Goal: Task Accomplishment & Management: Complete application form

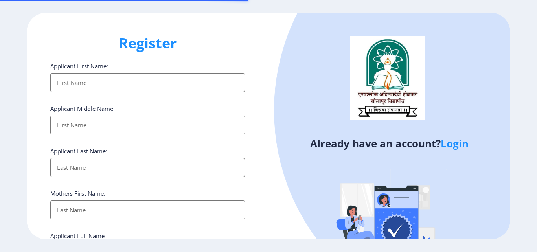
select select
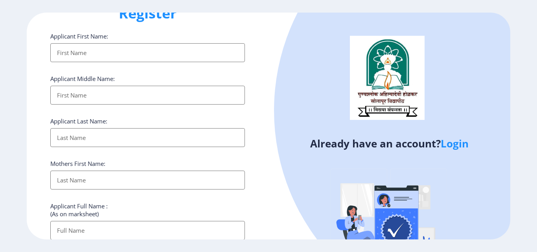
scroll to position [79, 0]
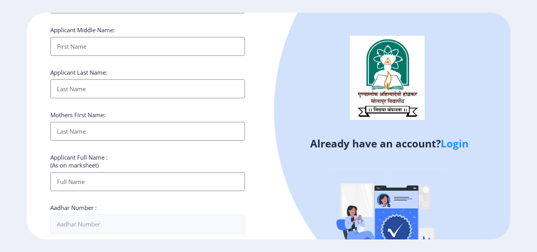
click at [451, 147] on link "Login" at bounding box center [455, 143] width 28 height 14
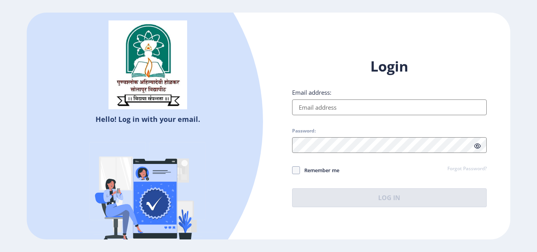
click at [354, 112] on input "Email address:" at bounding box center [389, 107] width 195 height 16
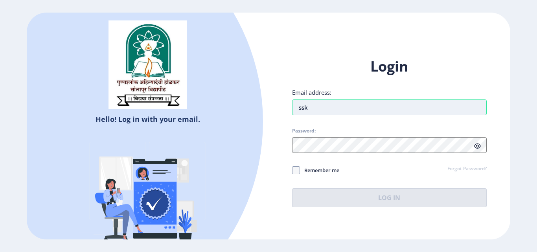
type input "[EMAIL_ADDRESS][DOMAIN_NAME]"
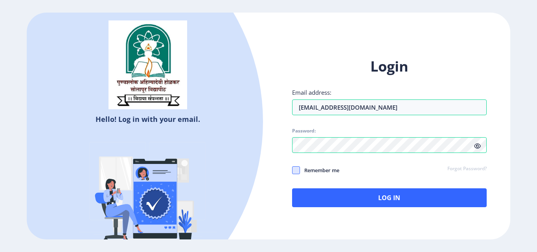
click at [295, 169] on span at bounding box center [296, 170] width 8 height 8
click at [293, 170] on input "Remember me" at bounding box center [292, 170] width 0 height 0
checkbox input "true"
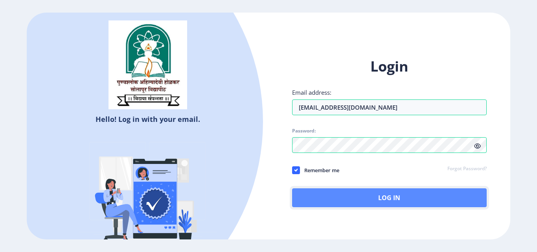
click at [358, 197] on button "Log In" at bounding box center [389, 197] width 195 height 19
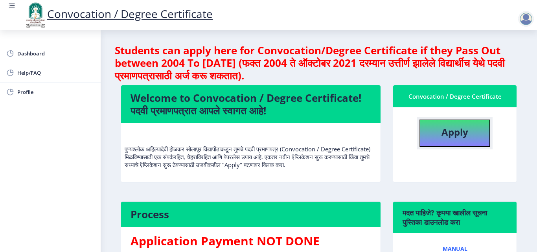
click at [452, 134] on b "Apply" at bounding box center [455, 131] width 27 height 13
select select
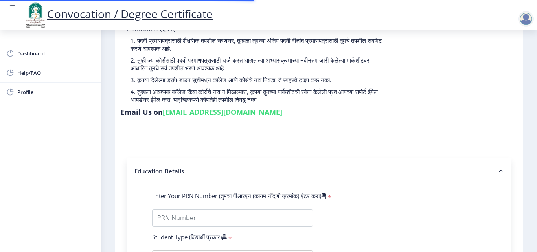
scroll to position [118, 0]
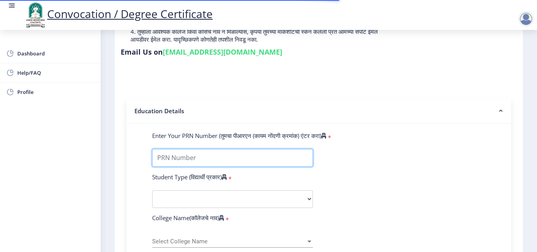
click at [201, 159] on input "Enter Your PRN Number (तुमचा पीआरएन (कायम नोंदणी क्रमांक) एंटर करा)" at bounding box center [232, 158] width 161 height 18
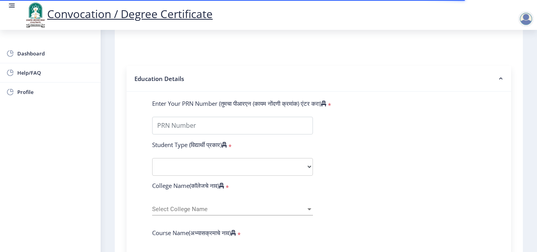
scroll to position [197, 0]
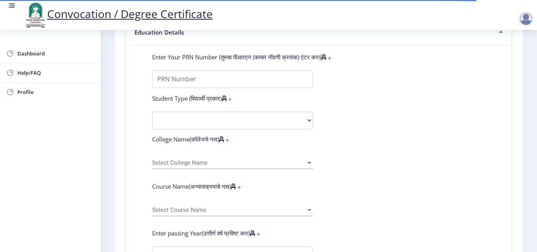
click at [217, 164] on span "Select College Name" at bounding box center [229, 163] width 154 height 7
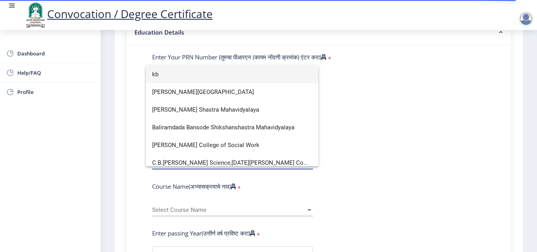
scroll to position [0, 0]
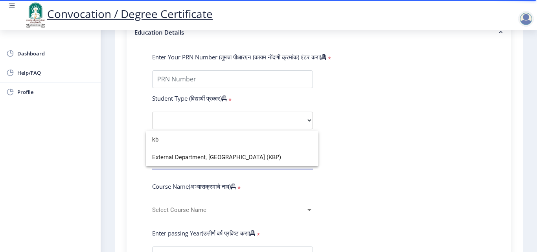
type input "k"
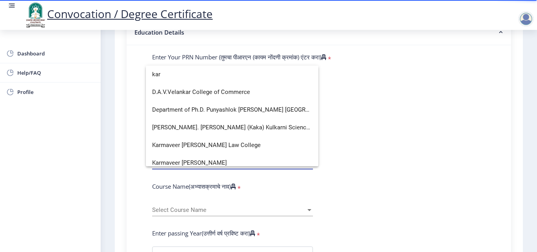
scroll to position [5, 0]
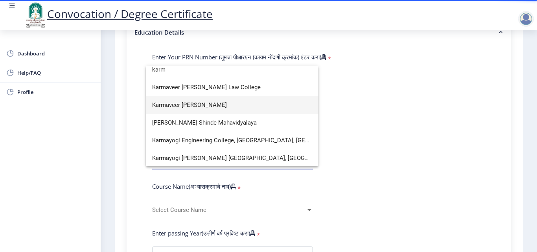
type input "karm"
click at [251, 101] on span "Karmaveer Bhaurao Patil Mahavidyalaya" at bounding box center [232, 105] width 160 height 18
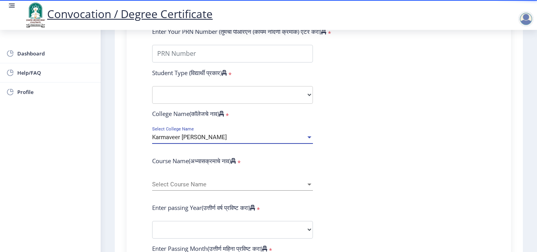
scroll to position [236, 0]
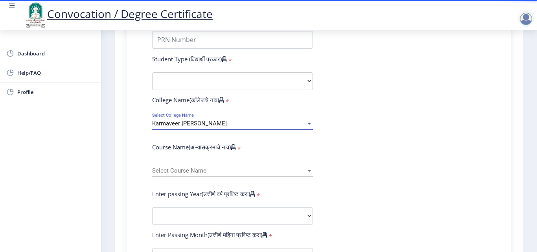
click at [198, 169] on span "Select Course Name" at bounding box center [229, 171] width 154 height 7
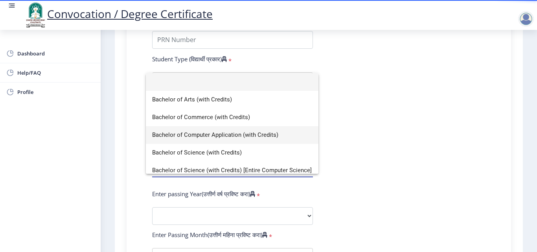
scroll to position [79, 0]
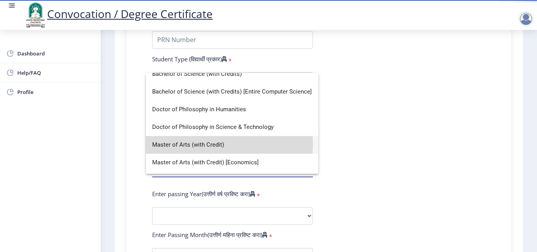
click at [218, 144] on span "Master of Arts (with Credit)" at bounding box center [232, 145] width 160 height 18
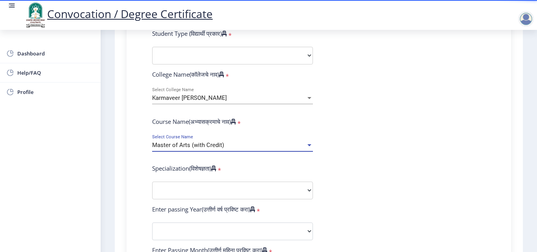
scroll to position [275, 0]
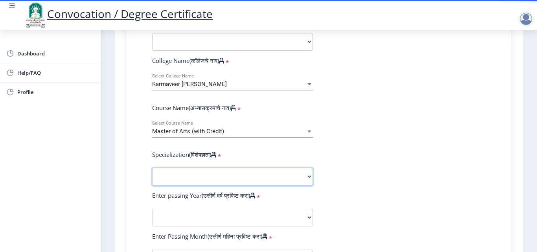
click at [198, 179] on select "Specialization English Hindi Marathi Urdu Ancient Indian History Culture & Arch…" at bounding box center [232, 177] width 161 height 18
select select "English"
click at [152, 168] on select "Specialization English Hindi Marathi Urdu Ancient Indian History Culture & Arch…" at bounding box center [232, 177] width 161 height 18
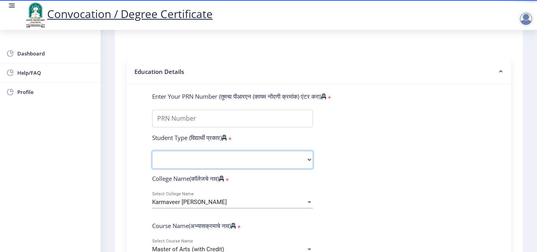
click at [185, 158] on select "Select Student Type Regular External" at bounding box center [232, 160] width 161 height 18
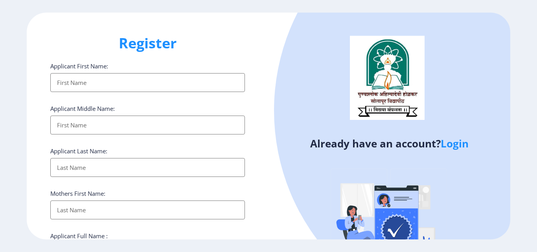
select select
click at [460, 142] on link "Login" at bounding box center [455, 143] width 28 height 14
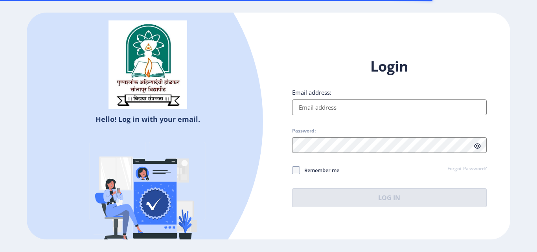
click at [318, 100] on input "Email address:" at bounding box center [389, 107] width 195 height 16
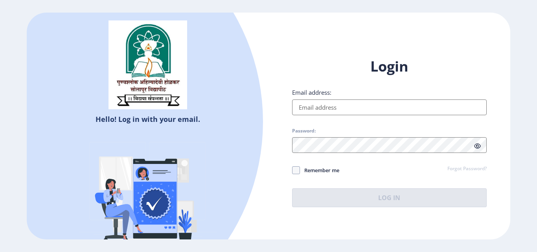
type input "[EMAIL_ADDRESS][DOMAIN_NAME]"
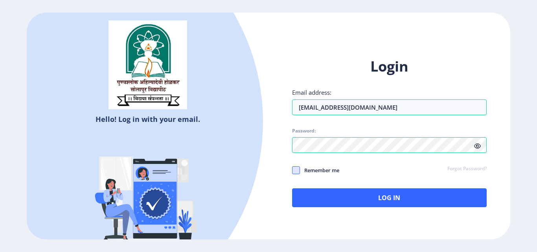
click at [295, 170] on span at bounding box center [296, 170] width 8 height 8
click at [293, 170] on input "Remember me" at bounding box center [292, 170] width 0 height 0
checkbox input "true"
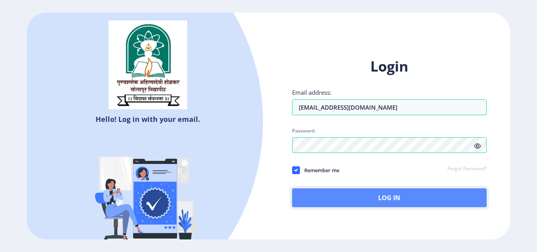
click at [394, 199] on button "Log In" at bounding box center [389, 197] width 195 height 19
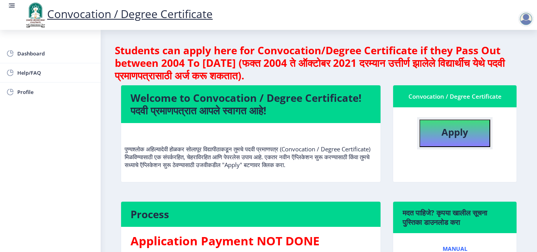
click at [459, 131] on b "Apply" at bounding box center [455, 131] width 27 height 13
select select
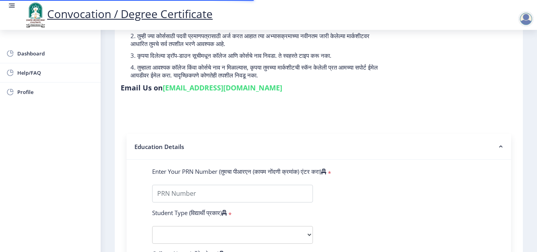
scroll to position [118, 0]
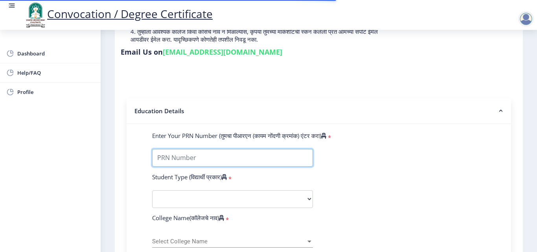
click at [198, 157] on input "Enter Your PRN Number (तुमचा पीआरएन (कायम नोंदणी क्रमांक) एंटर करा)" at bounding box center [232, 158] width 161 height 18
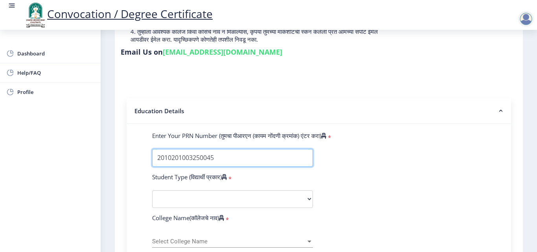
type input "2010201003250045"
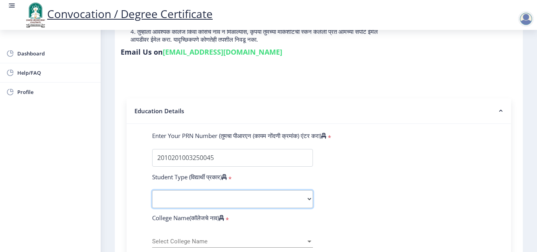
click at [239, 198] on select "Select Student Type Regular External" at bounding box center [232, 199] width 161 height 18
select select "Regular"
click at [152, 190] on select "Select Student Type Regular External" at bounding box center [232, 199] width 161 height 18
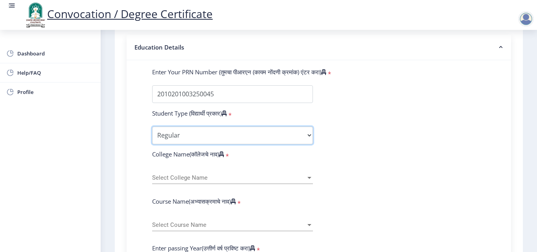
scroll to position [236, 0]
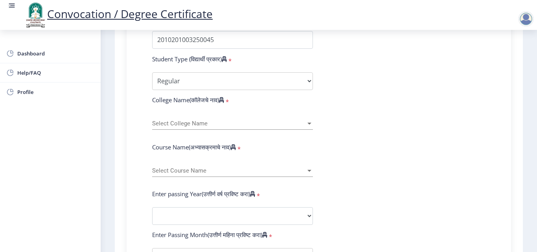
click at [197, 118] on div "Select College Name Select College Name" at bounding box center [232, 121] width 161 height 17
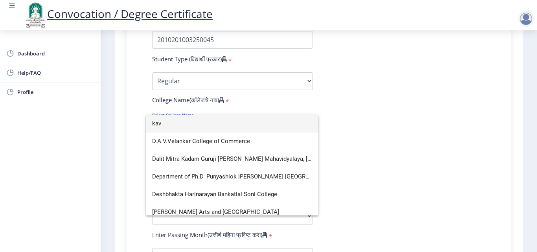
scroll to position [0, 0]
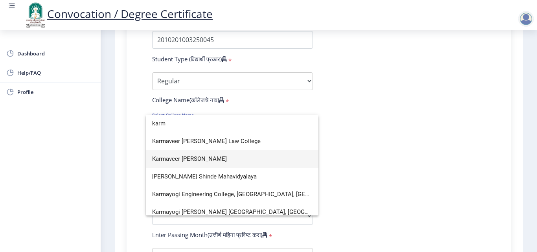
type input "karm"
click at [234, 160] on span "Karmaveer Bhaurao Patil Mahavidyalaya" at bounding box center [232, 159] width 160 height 18
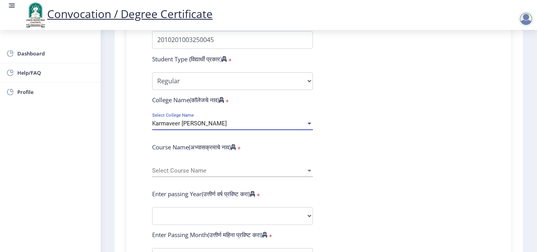
click at [210, 168] on span "Select Course Name" at bounding box center [229, 171] width 154 height 7
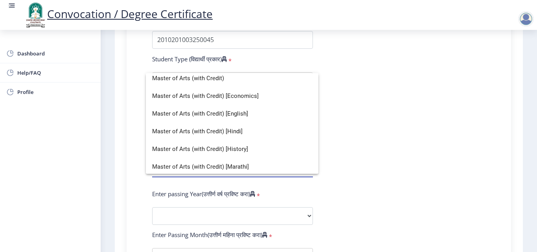
scroll to position [140, 0]
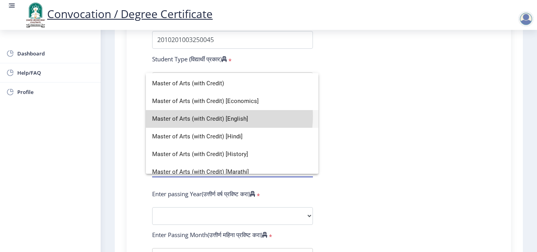
click at [208, 116] on span "Master of Arts (with Credit) [English]" at bounding box center [232, 119] width 160 height 18
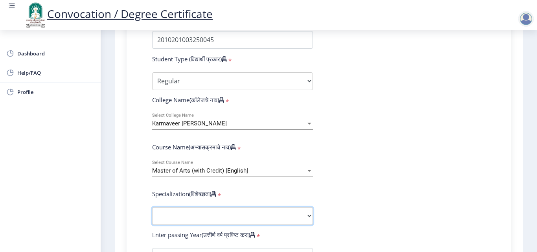
click at [201, 216] on select "Specialization English Hindi Marathi Urdu Ancient Indian History Culture & Arch…" at bounding box center [232, 216] width 161 height 18
select select "English"
click at [152, 207] on select "Specialization English Hindi Marathi Urdu Ancient Indian History Culture & Arch…" at bounding box center [232, 216] width 161 height 18
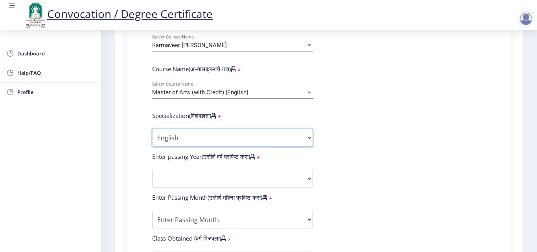
scroll to position [315, 0]
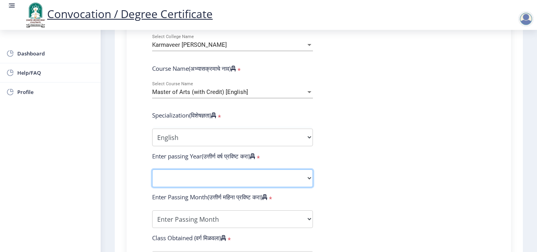
click at [222, 175] on select "2025 2024 2023 2022 2021 2020 2019 2018 2017 2016 2015 2014 2013 2012 2011 2010…" at bounding box center [232, 178] width 161 height 18
click at [228, 173] on select "2025 2024 2023 2022 2021 2020 2019 2018 2017 2016 2015 2014 2013 2012 2011 2010…" at bounding box center [232, 178] width 161 height 18
select select "2012"
click at [152, 169] on select "2025 2024 2023 2022 2021 2020 2019 2018 2017 2016 2015 2014 2013 2012 2011 2010…" at bounding box center [232, 178] width 161 height 18
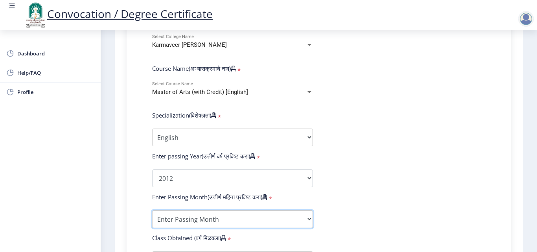
click at [201, 219] on select "Enter Passing Month March April May October November December" at bounding box center [232, 219] width 161 height 18
select select "May"
click at [152, 210] on select "Enter Passing Month March April May October November December" at bounding box center [232, 219] width 161 height 18
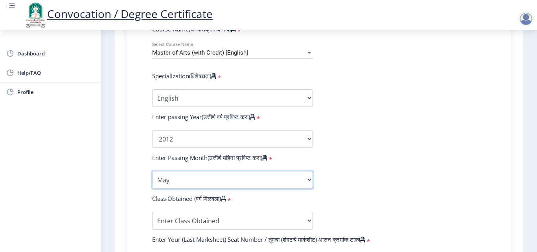
scroll to position [393, 0]
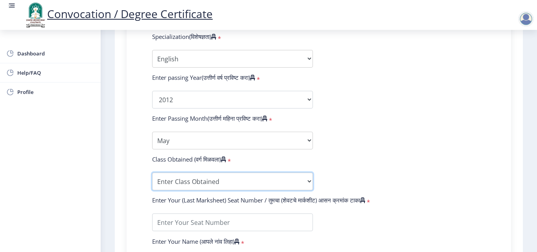
click at [208, 179] on select "Enter Class Obtained FIRST CLASS WITH DISTINCTION FIRST CLASS HIGHER SECOND CLA…" at bounding box center [232, 182] width 161 height 18
select select "HIGHER SECOND CLASS"
click at [152, 173] on select "Enter Class Obtained FIRST CLASS WITH DISTINCTION FIRST CLASS HIGHER SECOND CLA…" at bounding box center [232, 182] width 161 height 18
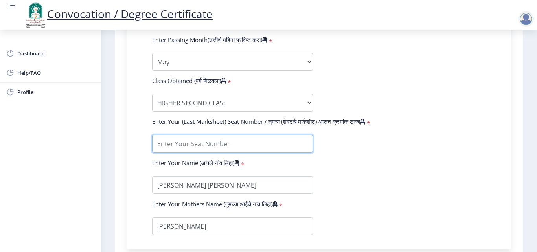
click at [240, 144] on input "textarea" at bounding box center [232, 144] width 161 height 18
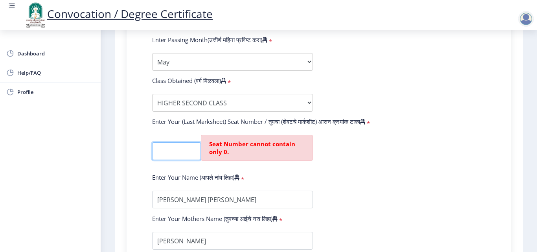
scroll to position [0, 7]
click at [167, 151] on input "textarea" at bounding box center [176, 151] width 49 height 18
click at [178, 146] on input "textarea" at bounding box center [176, 151] width 49 height 18
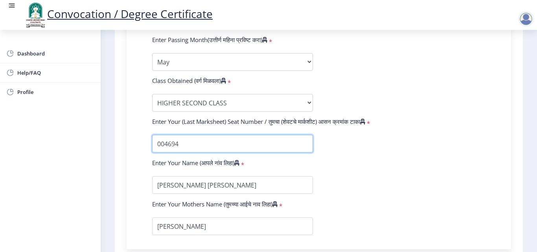
type input "004694"
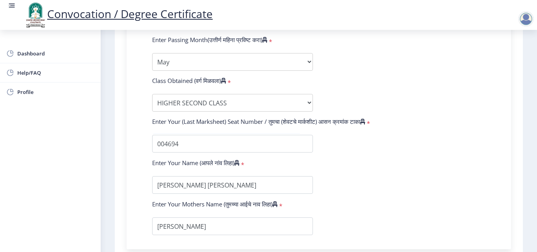
click at [353, 169] on form "Enter Your PRN Number (तुमचा पीआरएन (कायम नोंदणी क्रमांक) एंटर करा) * Student T…" at bounding box center [318, 7] width 345 height 458
click at [227, 185] on input "textarea" at bounding box center [232, 185] width 161 height 18
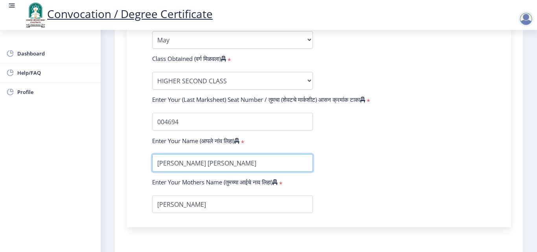
scroll to position [511, 0]
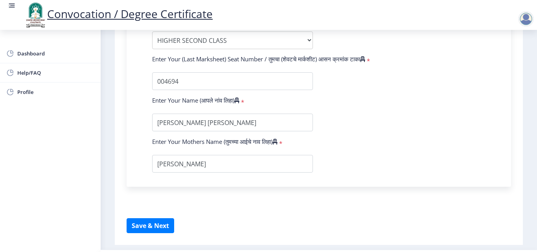
scroll to position [556, 0]
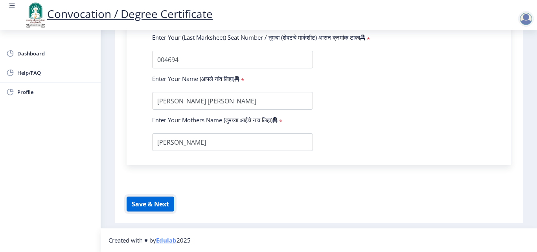
click at [160, 202] on button "Save & Next" at bounding box center [151, 204] width 48 height 15
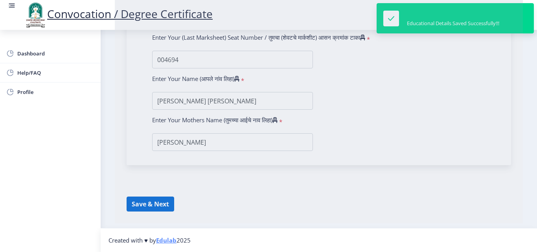
select select
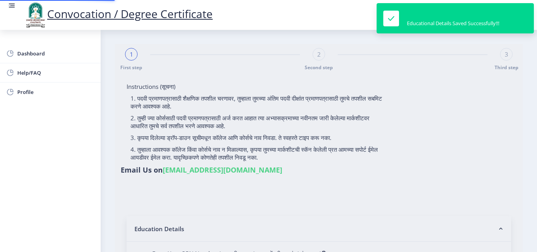
type input "2010201003250045"
select select "Regular"
select select "2012"
select select "May"
select select "HIGHER SECOND CLASS"
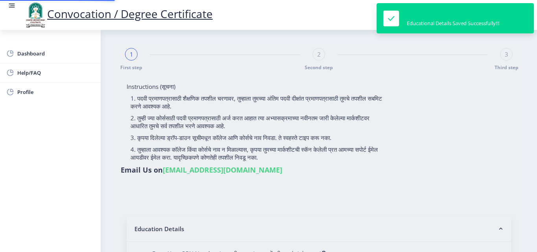
type input "004694"
select select "English"
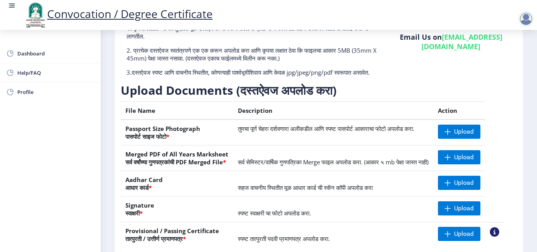
scroll to position [66, 0]
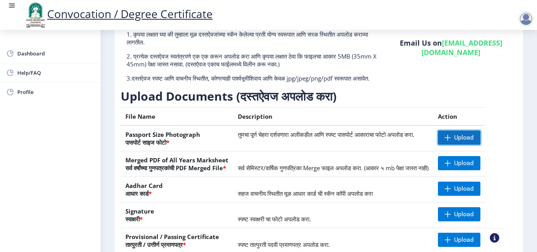
click at [473, 142] on span "Upload" at bounding box center [464, 138] width 20 height 8
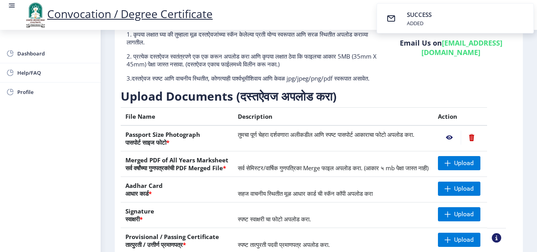
scroll to position [106, 0]
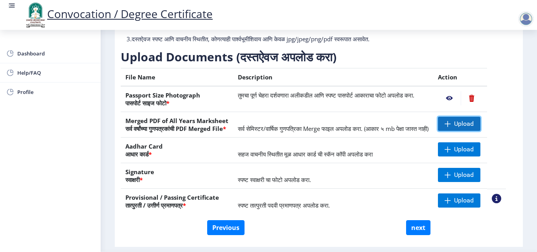
click at [466, 128] on span "Upload" at bounding box center [464, 124] width 20 height 8
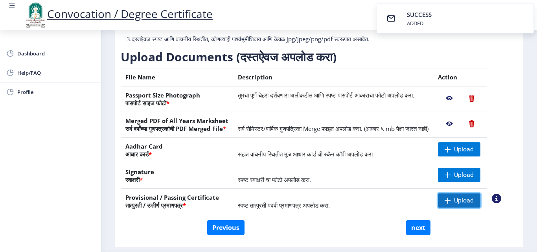
click at [481, 208] on span "Upload" at bounding box center [459, 200] width 42 height 14
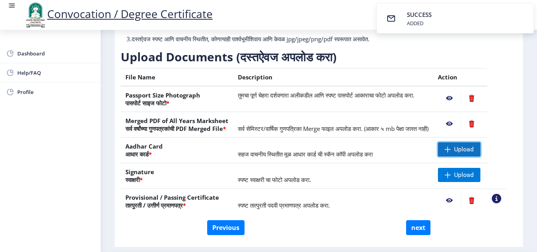
click at [469, 153] on span "Upload" at bounding box center [464, 150] width 20 height 8
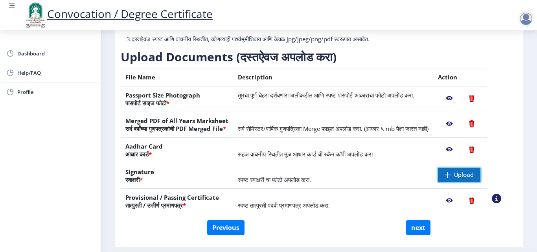
click at [464, 179] on span "Upload" at bounding box center [464, 175] width 20 height 8
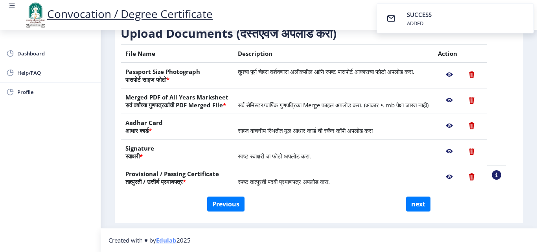
scroll to position [145, 0]
click at [417, 204] on button "next" at bounding box center [418, 204] width 24 height 15
select select
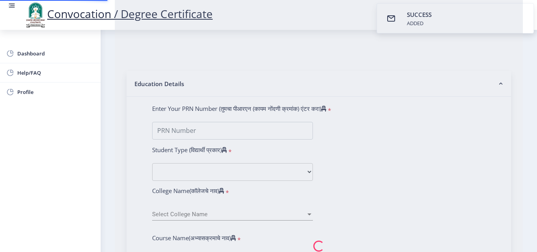
scroll to position [0, 0]
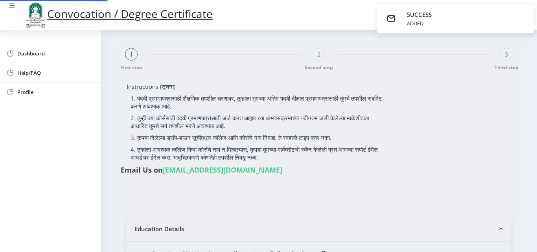
select select
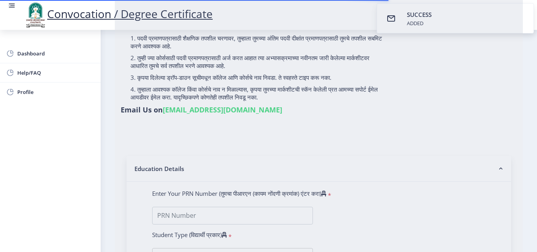
type input "2010201003250045"
select select "Regular"
select select "2012"
select select "May"
select select "HIGHER SECOND CLASS"
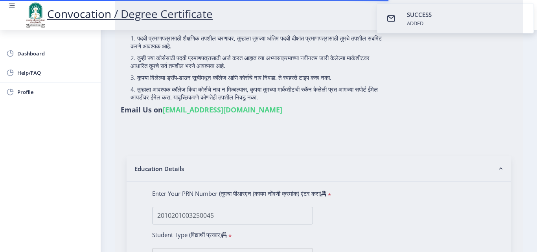
type input "004694"
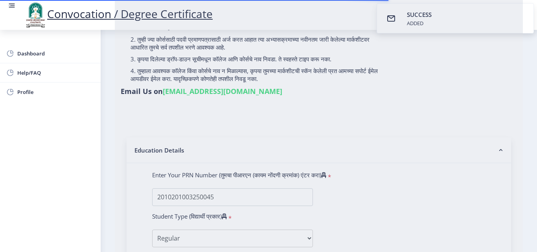
select select "English"
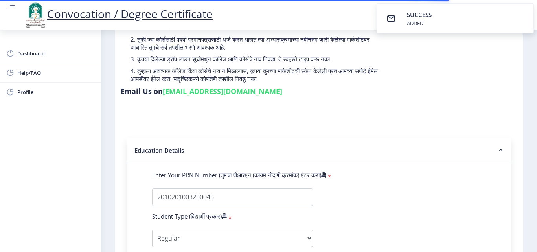
select select
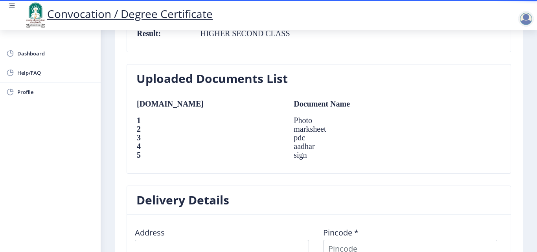
scroll to position [590, 0]
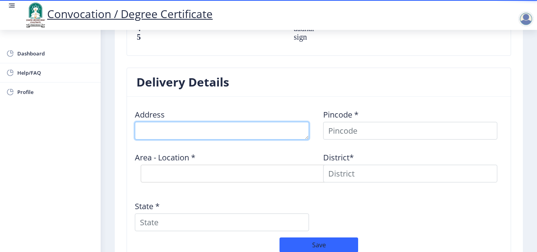
click at [286, 127] on textarea at bounding box center [222, 131] width 174 height 18
type textarea "At Post Modnimb Tal Madha Dist Solapur"
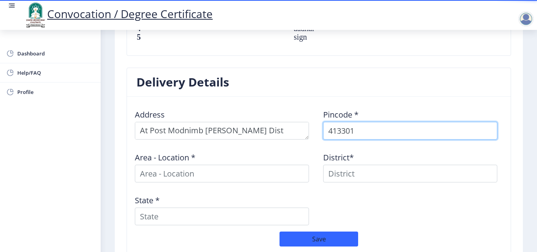
type input "413301"
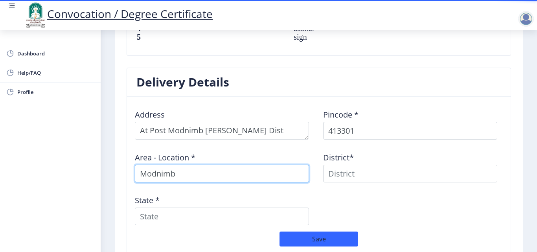
type input "Modnimb"
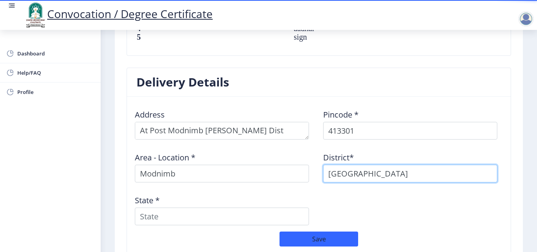
type input "Solapur"
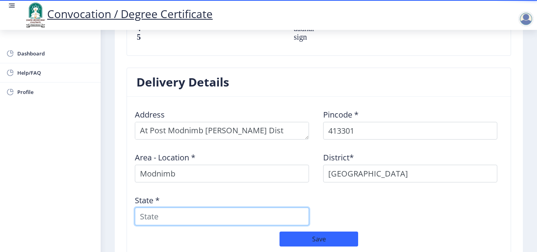
type input "m"
type input "Maharashtra"
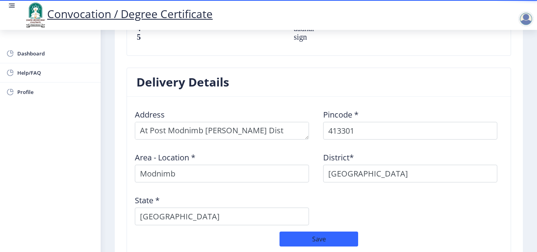
click at [393, 209] on div "Address Pincode * 413301 Area - Location * Modnimb District* Solapur State * Ma…" at bounding box center [319, 167] width 377 height 129
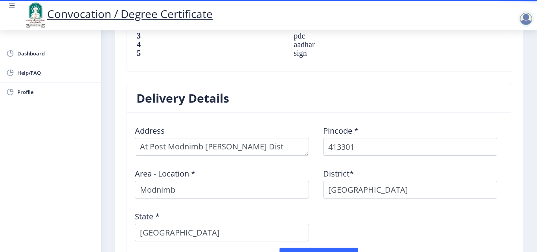
scroll to position [629, 0]
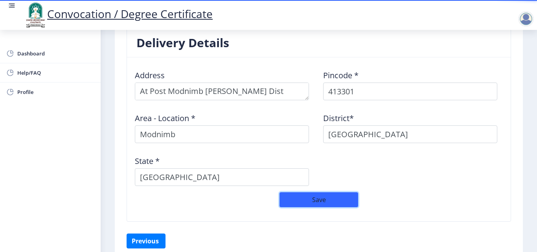
click at [308, 197] on button "Save" at bounding box center [319, 199] width 79 height 15
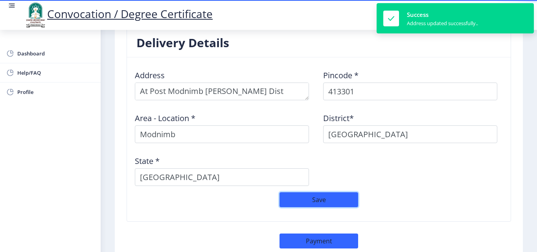
select select
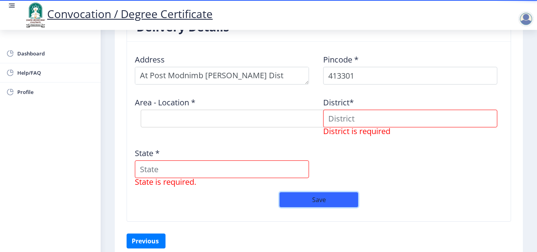
scroll to position [603, 0]
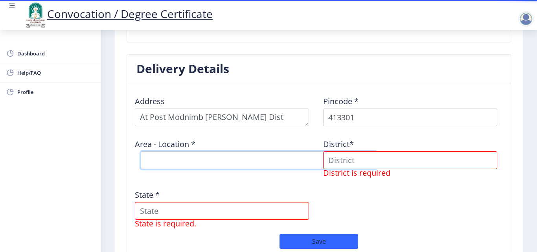
click at [257, 156] on select "Select Area Location" at bounding box center [259, 160] width 236 height 18
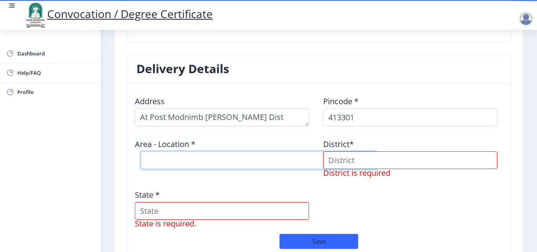
click at [265, 152] on select "Select Area Location" at bounding box center [259, 160] width 236 height 18
click at [234, 160] on select "Select Area Location" at bounding box center [259, 160] width 236 height 18
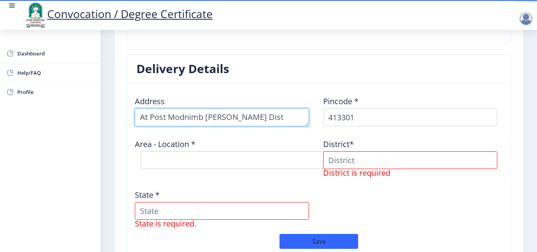
drag, startPoint x: 276, startPoint y: 120, endPoint x: 284, endPoint y: 120, distance: 7.5
click at [276, 120] on textarea at bounding box center [222, 118] width 174 height 18
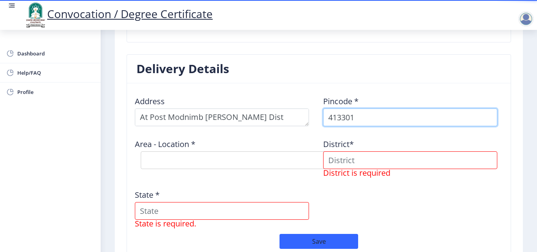
click at [355, 116] on input "413301" at bounding box center [410, 118] width 174 height 18
click at [370, 122] on input "413301" at bounding box center [410, 118] width 174 height 18
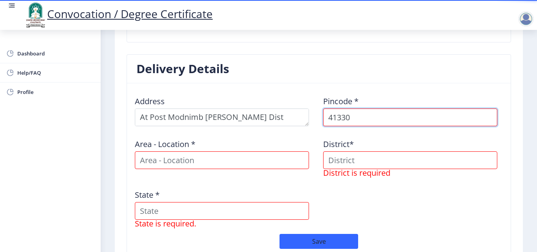
type input "413301"
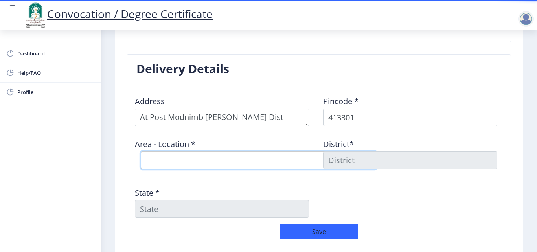
click at [253, 161] on select "Select Area Location Aran B.O Bavi B.O Modnimb S.O" at bounding box center [259, 160] width 236 height 18
select select "3: Object"
click at [141, 151] on select "Select Area Location Aran B.O Bavi B.O Modnimb S.O" at bounding box center [259, 160] width 236 height 18
type input "SOLAPUR"
type input "Maharashtra"
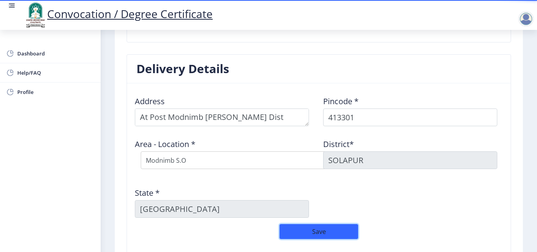
click at [315, 234] on button "Save" at bounding box center [319, 231] width 79 height 15
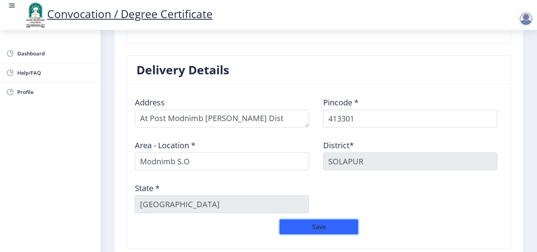
scroll to position [689, 0]
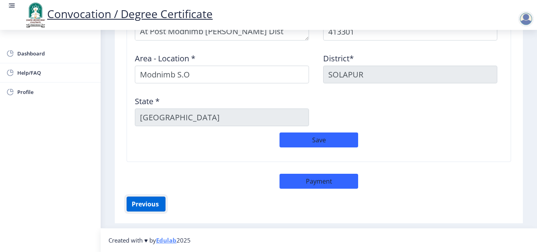
click at [146, 199] on button "Previous ‍" at bounding box center [146, 204] width 39 height 15
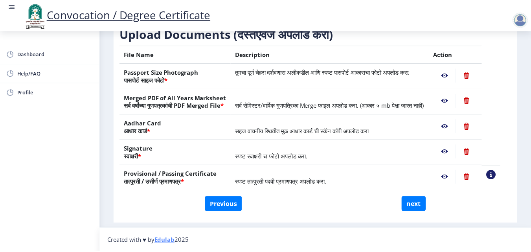
scroll to position [145, 0]
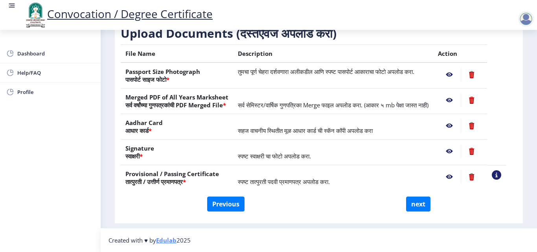
click at [457, 68] on nb-action at bounding box center [449, 75] width 23 height 14
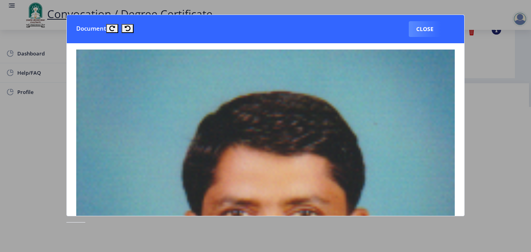
click at [494, 158] on div at bounding box center [265, 126] width 531 height 252
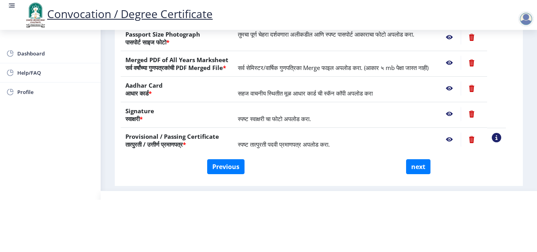
scroll to position [66, 0]
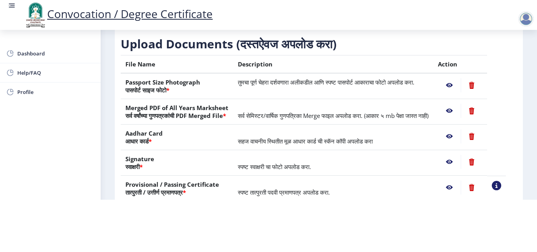
click at [457, 104] on nb-action at bounding box center [449, 111] width 23 height 14
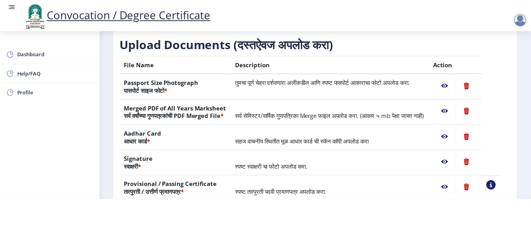
scroll to position [0, 0]
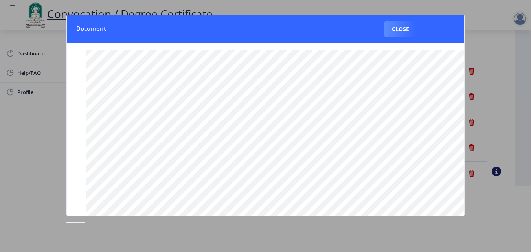
click at [511, 214] on div at bounding box center [265, 126] width 531 height 252
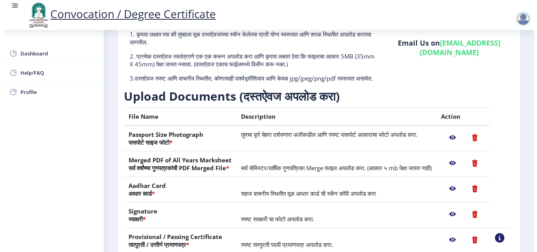
scroll to position [66, 0]
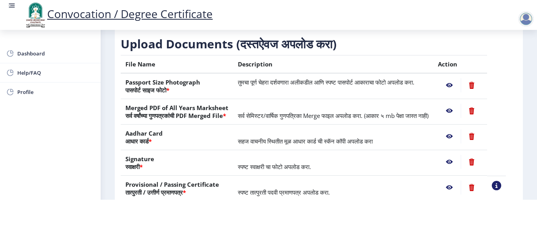
click at [461, 137] on nb-action at bounding box center [449, 136] width 23 height 14
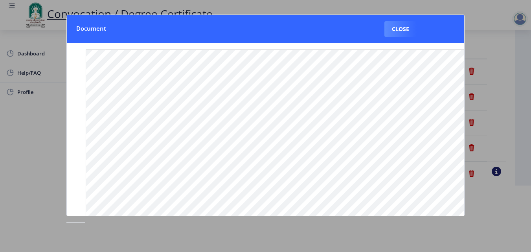
scroll to position [119, 0]
click at [491, 210] on div at bounding box center [265, 126] width 531 height 252
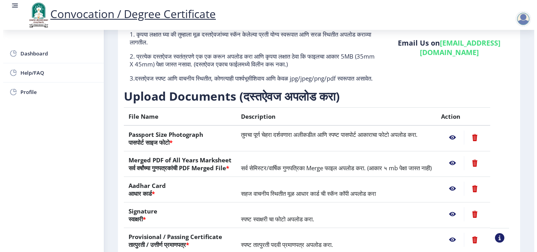
scroll to position [66, 0]
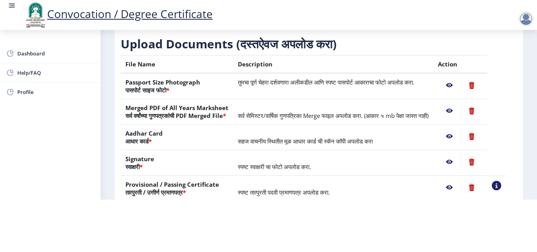
click at [458, 162] on nb-action at bounding box center [449, 162] width 23 height 14
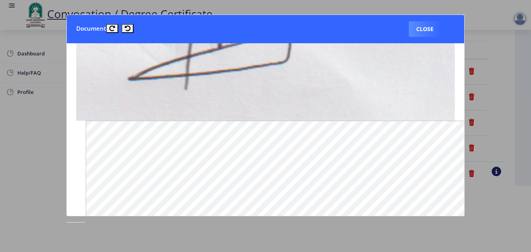
scroll to position [197, 0]
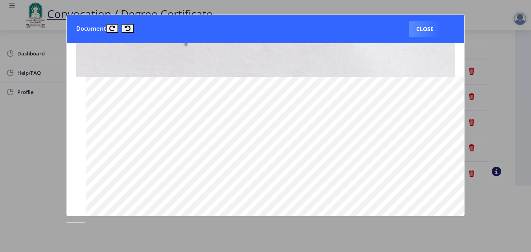
click at [521, 142] on div at bounding box center [265, 126] width 531 height 252
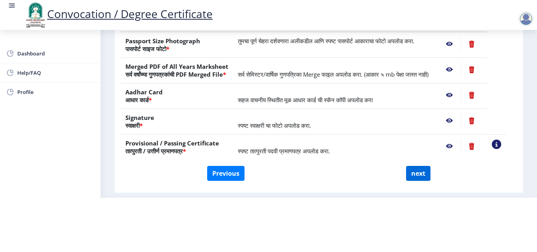
scroll to position [145, 0]
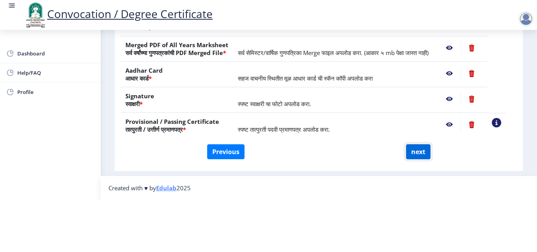
click at [417, 144] on button "next" at bounding box center [418, 151] width 24 height 15
select select
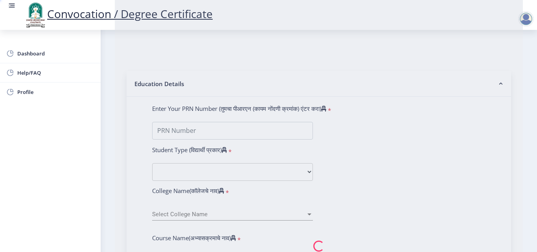
scroll to position [0, 0]
type input "[PERSON_NAME] [PERSON_NAME]"
type input "Ranjana"
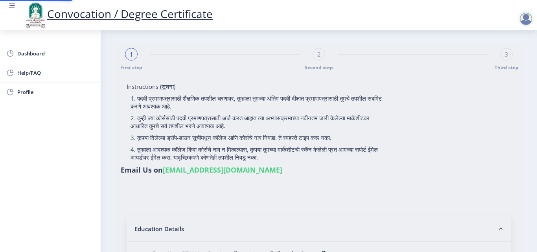
select select
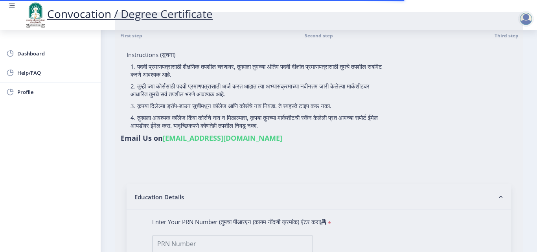
type input "2010201003250045"
select select "Regular"
select select "2012"
select select "May"
select select "HIGHER SECOND CLASS"
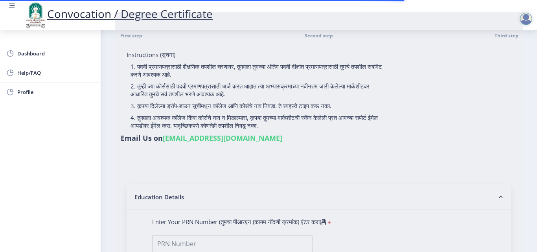
type input "004694"
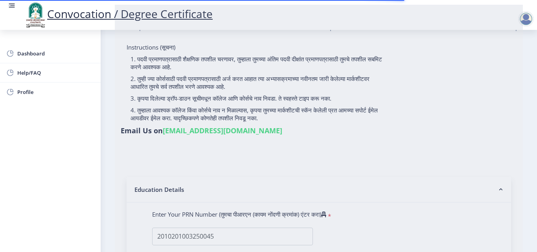
select select "English"
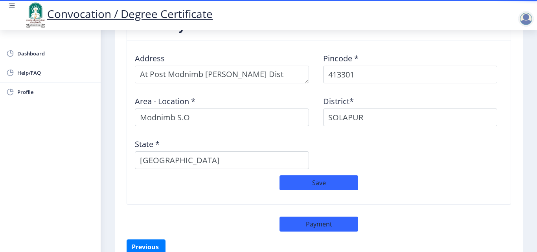
scroll to position [689, 0]
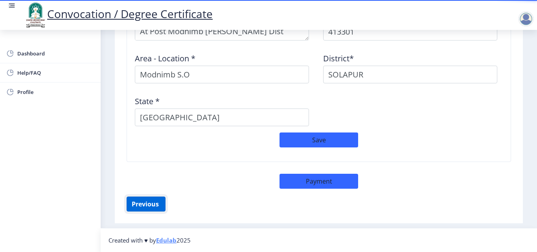
click at [146, 202] on button "Previous ‍" at bounding box center [146, 204] width 39 height 15
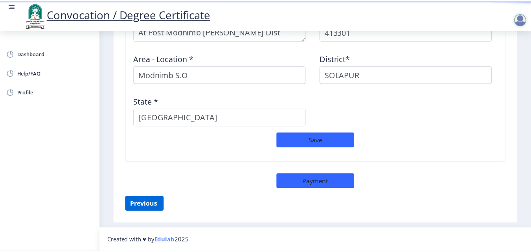
scroll to position [145, 0]
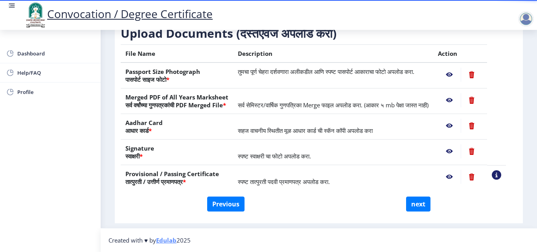
click at [459, 176] on nb-action at bounding box center [449, 177] width 23 height 14
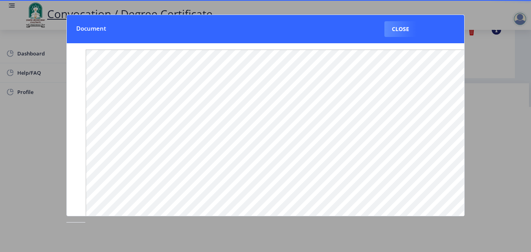
click at [498, 189] on div at bounding box center [265, 126] width 531 height 252
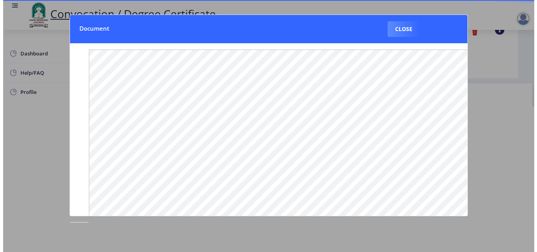
scroll to position [68, 0]
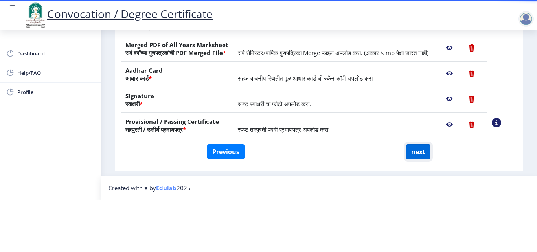
click at [420, 144] on button "next" at bounding box center [418, 151] width 24 height 15
select select
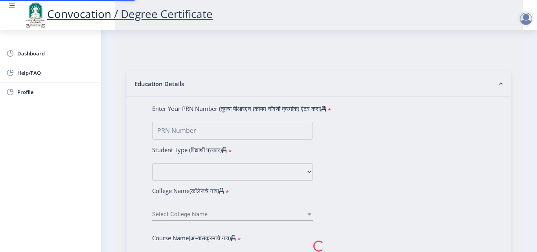
scroll to position [0, 0]
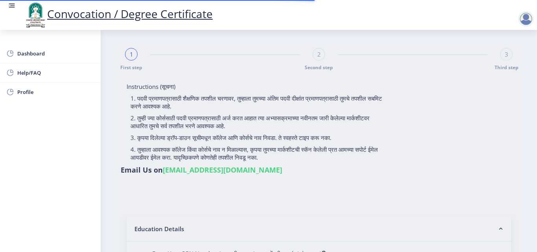
select select
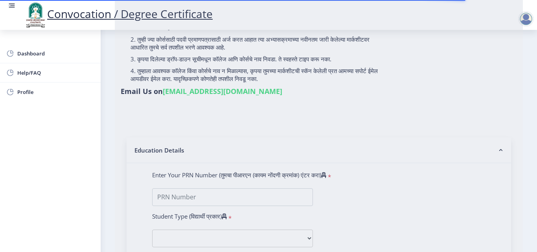
type input "2010201003250045"
select select "Regular"
select select "2012"
select select "May"
select select "HIGHER SECOND CLASS"
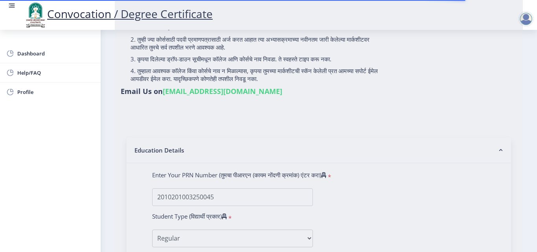
type input "004694"
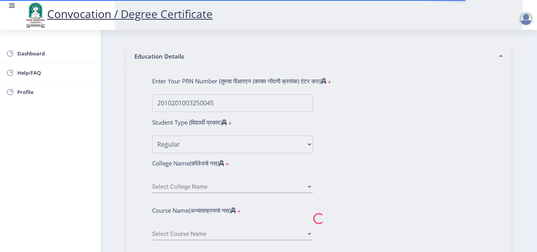
select select "English"
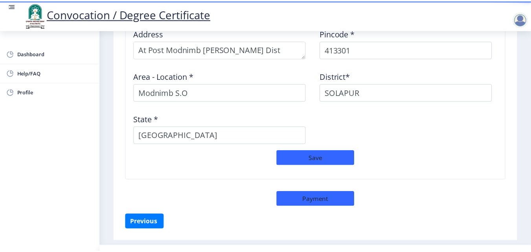
scroll to position [689, 0]
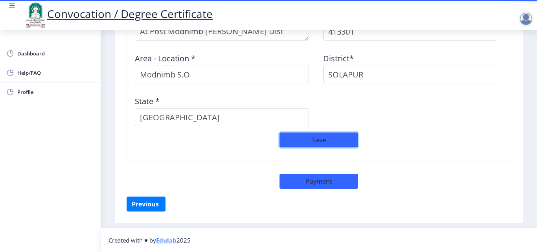
click at [325, 140] on button "Save" at bounding box center [319, 140] width 79 height 15
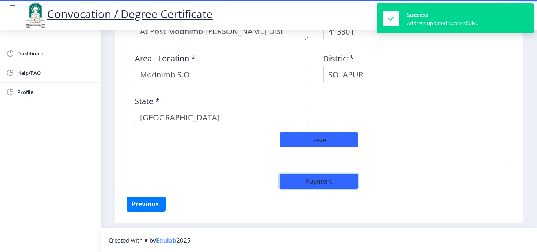
click at [316, 180] on button "Payment" at bounding box center [319, 181] width 79 height 15
select select "sealed"
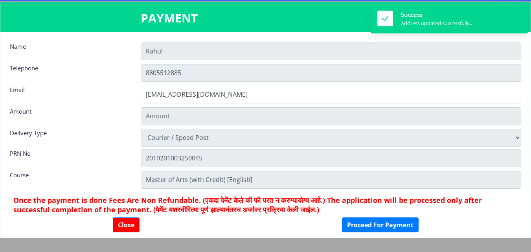
type input "1885"
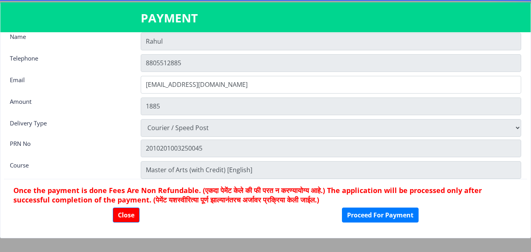
scroll to position [11, 0]
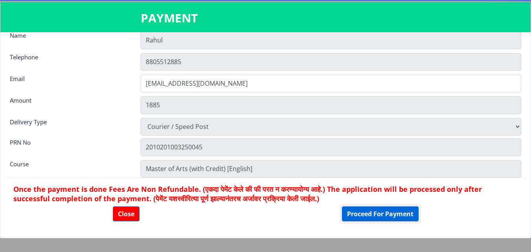
click at [376, 210] on button "Proceed For Payment" at bounding box center [380, 213] width 77 height 15
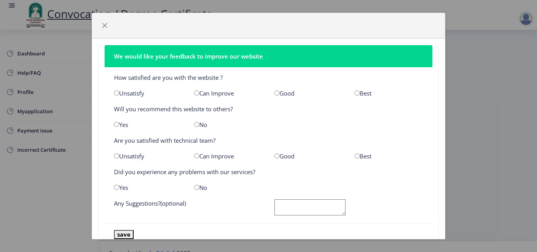
click at [274, 94] on input "radio" at bounding box center [276, 92] width 5 height 5
radio input "true"
click at [119, 124] on input "radio" at bounding box center [116, 124] width 5 height 5
radio input "true"
click at [275, 154] on input "radio" at bounding box center [276, 155] width 5 height 5
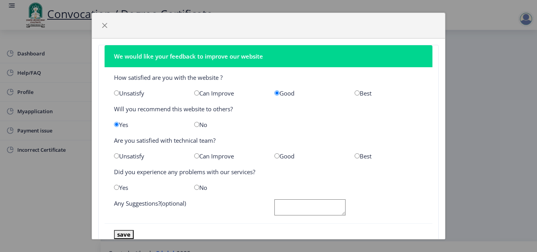
radio input "true"
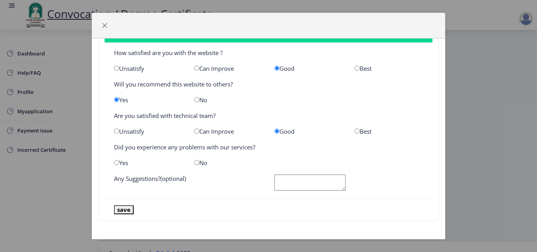
click at [196, 164] on input "radio" at bounding box center [196, 162] width 5 height 5
radio input "true"
click at [280, 179] on textarea at bounding box center [309, 183] width 71 height 16
type textarea "No"
click at [129, 210] on button "save" at bounding box center [124, 209] width 20 height 9
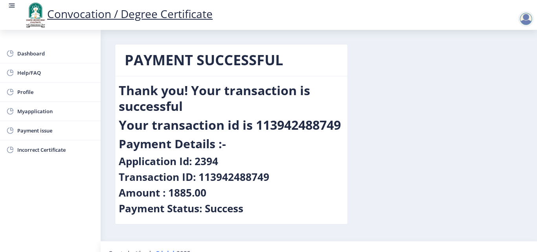
scroll to position [13, 0]
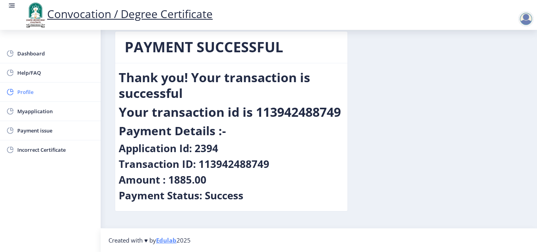
click at [26, 92] on span "Profile" at bounding box center [55, 91] width 77 height 9
select select
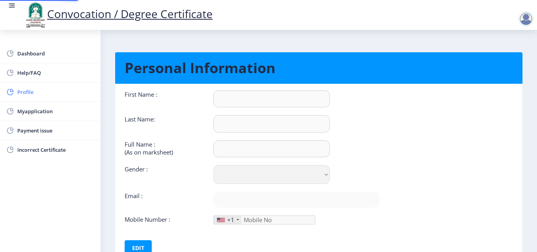
type input "Rahul"
type input "[PERSON_NAME]"
type input "[PERSON_NAME] [PERSON_NAME]"
select select "[DEMOGRAPHIC_DATA]"
type input "[EMAIL_ADDRESS][DOMAIN_NAME]"
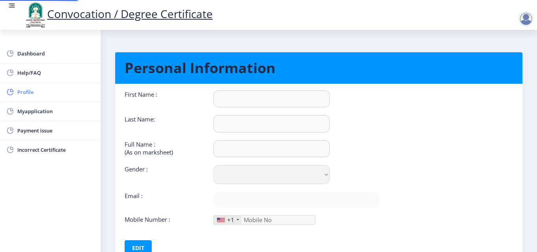
type input "8805512885"
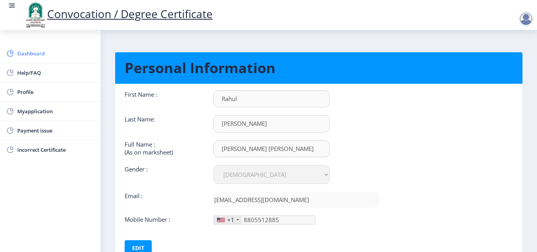
click at [29, 51] on span "Dashboard" at bounding box center [55, 53] width 77 height 9
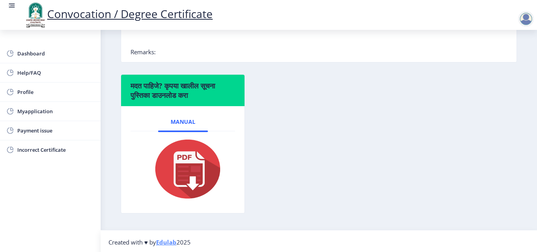
scroll to position [238, 0]
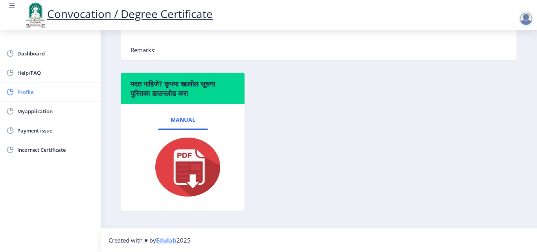
click at [28, 90] on span "Profile" at bounding box center [55, 91] width 77 height 9
select select
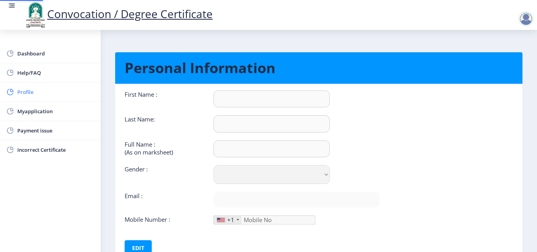
type input "Rahul"
type input "[PERSON_NAME]"
type input "[PERSON_NAME] [PERSON_NAME]"
select select "[DEMOGRAPHIC_DATA]"
type input "[EMAIL_ADDRESS][DOMAIN_NAME]"
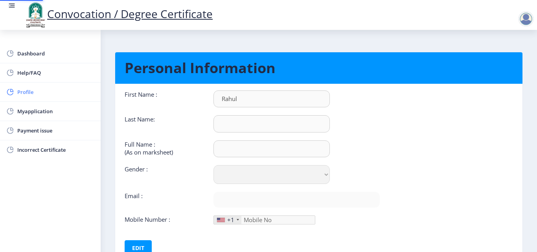
type input "8805512885"
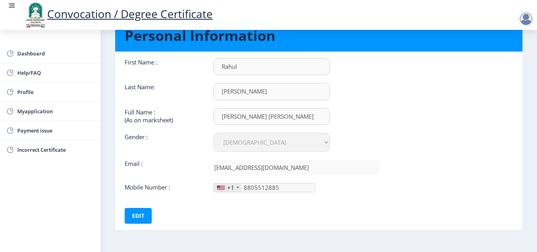
scroll to position [59, 0]
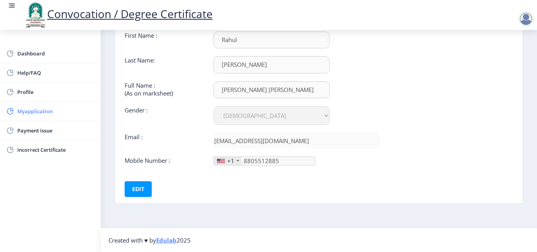
click at [39, 111] on span "Myapplication" at bounding box center [55, 111] width 77 height 9
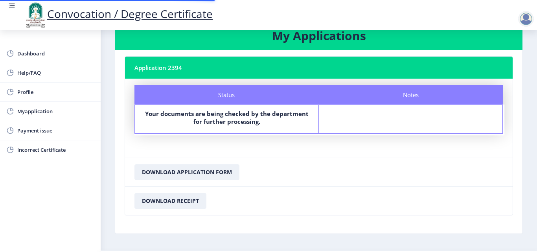
scroll to position [45, 0]
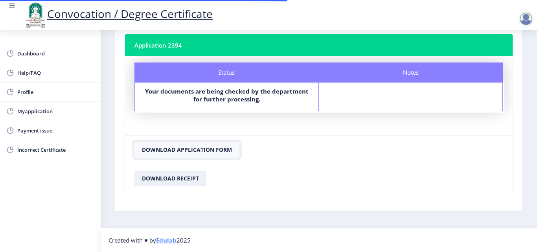
click at [176, 147] on button "Download Application Form" at bounding box center [186, 150] width 105 height 16
click at [179, 179] on button "Download Receipt" at bounding box center [170, 179] width 72 height 16
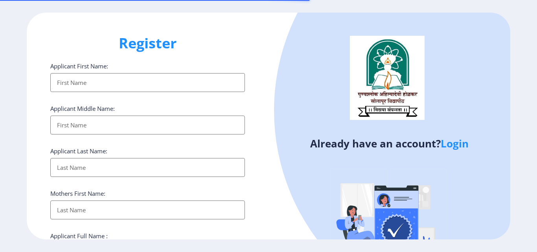
select select
click at [460, 145] on link "Login" at bounding box center [455, 143] width 28 height 14
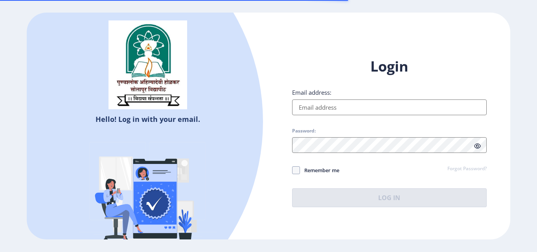
click at [335, 101] on input "Email address:" at bounding box center [389, 107] width 195 height 16
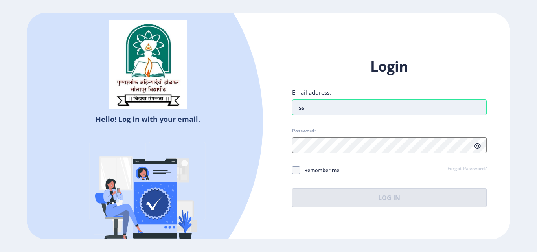
type input "[EMAIL_ADDRESS][DOMAIN_NAME]"
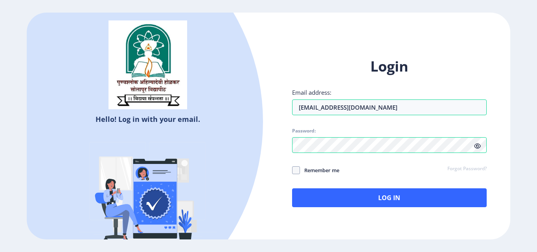
click at [299, 166] on label "Remember me" at bounding box center [315, 170] width 47 height 9
click at [293, 170] on input "Remember me" at bounding box center [292, 170] width 0 height 0
checkbox input "true"
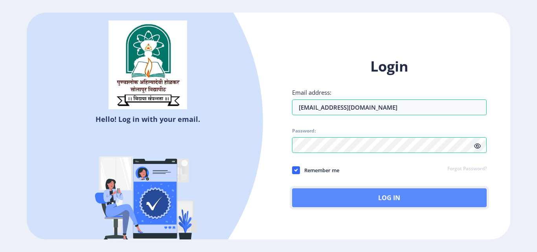
click at [391, 196] on button "Log In" at bounding box center [389, 197] width 195 height 19
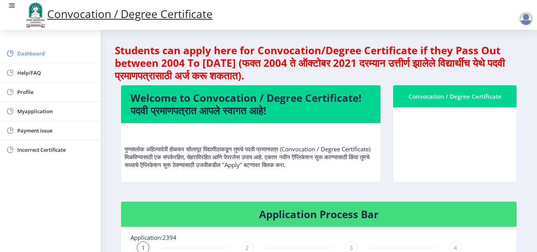
click at [34, 53] on span "Dashboard" at bounding box center [55, 53] width 77 height 9
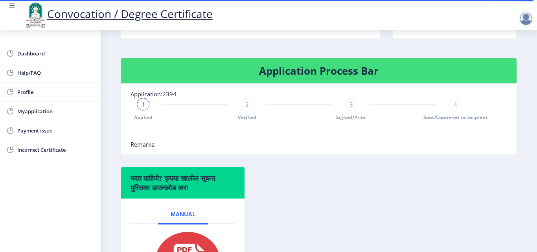
scroll to position [157, 0]
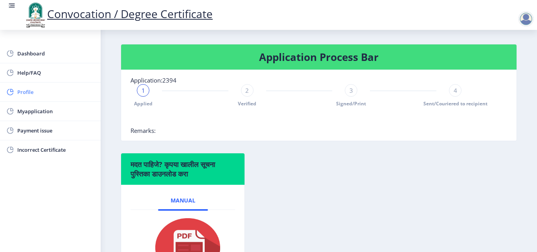
click at [27, 89] on span "Profile" at bounding box center [55, 91] width 77 height 9
select select
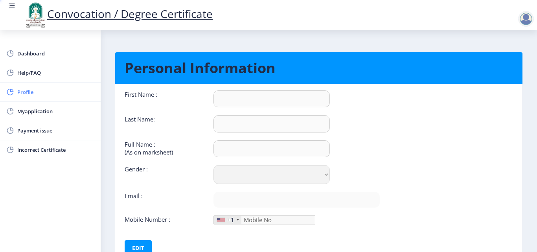
type input "Rahul"
type input "[PERSON_NAME]"
type input "[PERSON_NAME] [PERSON_NAME]"
select select "[DEMOGRAPHIC_DATA]"
type input "[EMAIL_ADDRESS][DOMAIN_NAME]"
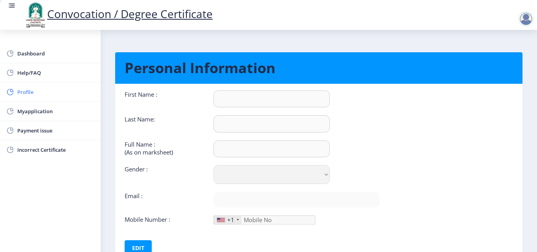
type input "8805512885"
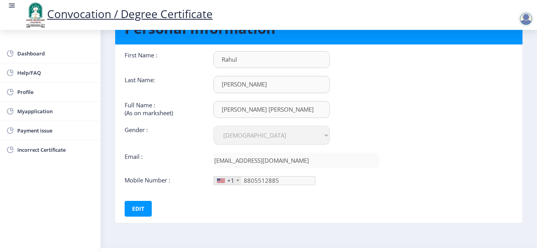
scroll to position [59, 0]
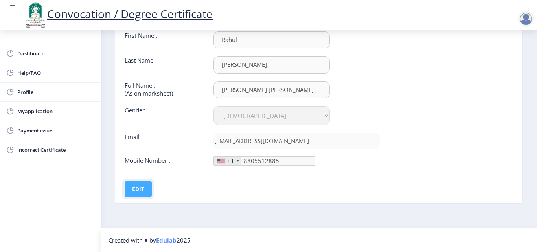
click at [133, 186] on button "Edit" at bounding box center [138, 189] width 27 height 16
click at [146, 187] on button "Save" at bounding box center [143, 189] width 29 height 16
click at [55, 111] on span "Myapplication" at bounding box center [55, 111] width 77 height 9
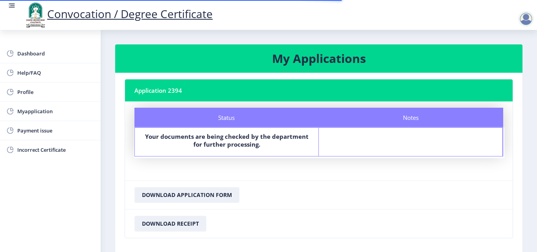
scroll to position [45, 0]
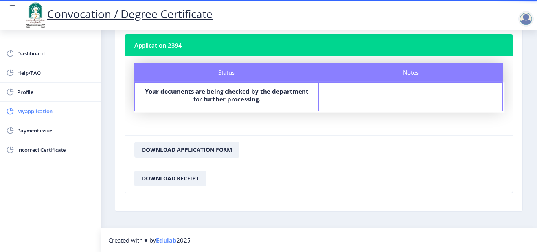
click at [39, 112] on span "Myapplication" at bounding box center [55, 111] width 77 height 9
click at [39, 148] on span "Incorrect Certificate" at bounding box center [55, 149] width 77 height 9
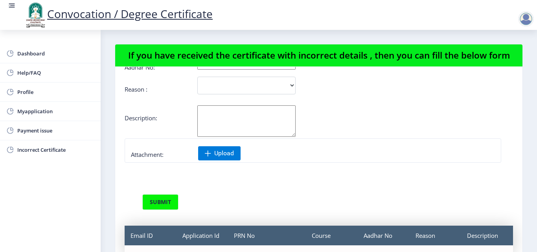
scroll to position [84, 0]
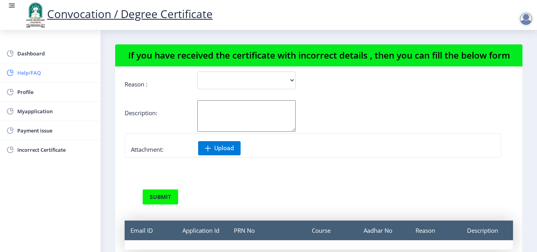
click at [31, 71] on span "Help/FAQ" at bounding box center [55, 72] width 77 height 9
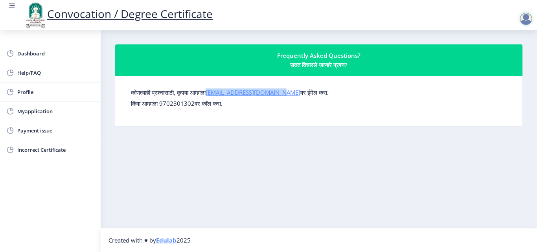
drag, startPoint x: 214, startPoint y: 94, endPoint x: 282, endPoint y: 94, distance: 68.0
click at [282, 94] on label "कोणत्याही प्रश्नासाठी, कृपया आम्हाला [EMAIL_ADDRESS][DOMAIN_NAME] वर ईमेल करा." at bounding box center [230, 92] width 198 height 8
copy link "[EMAIL_ADDRESS][DOMAIN_NAME]"
